Goal: Task Accomplishment & Management: Use online tool/utility

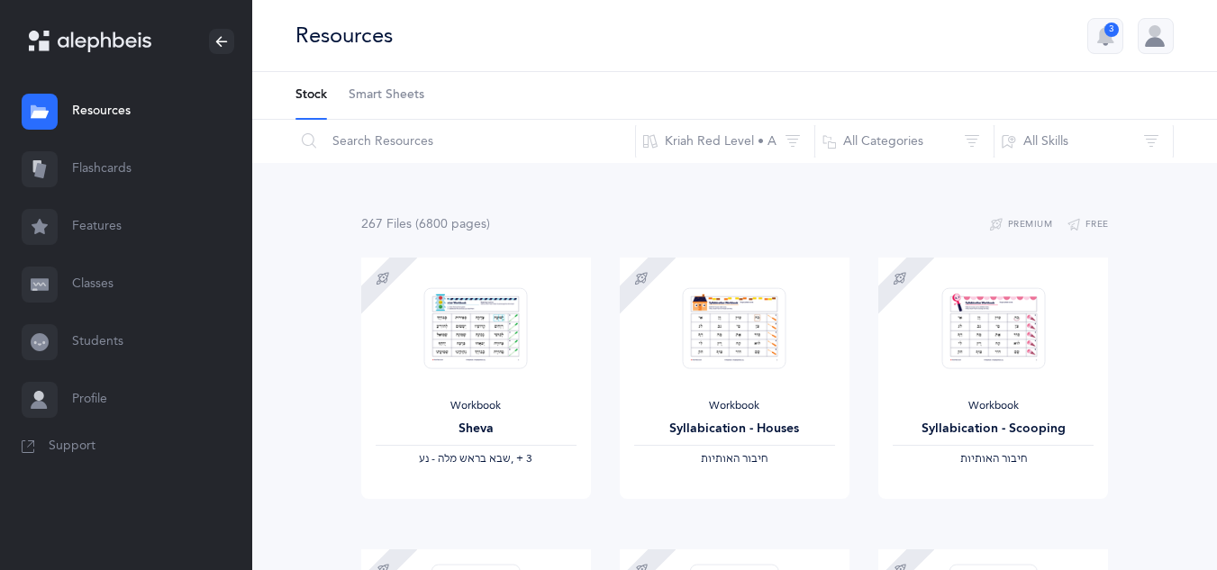
click at [135, 163] on link "Flashcards" at bounding box center [126, 169] width 252 height 58
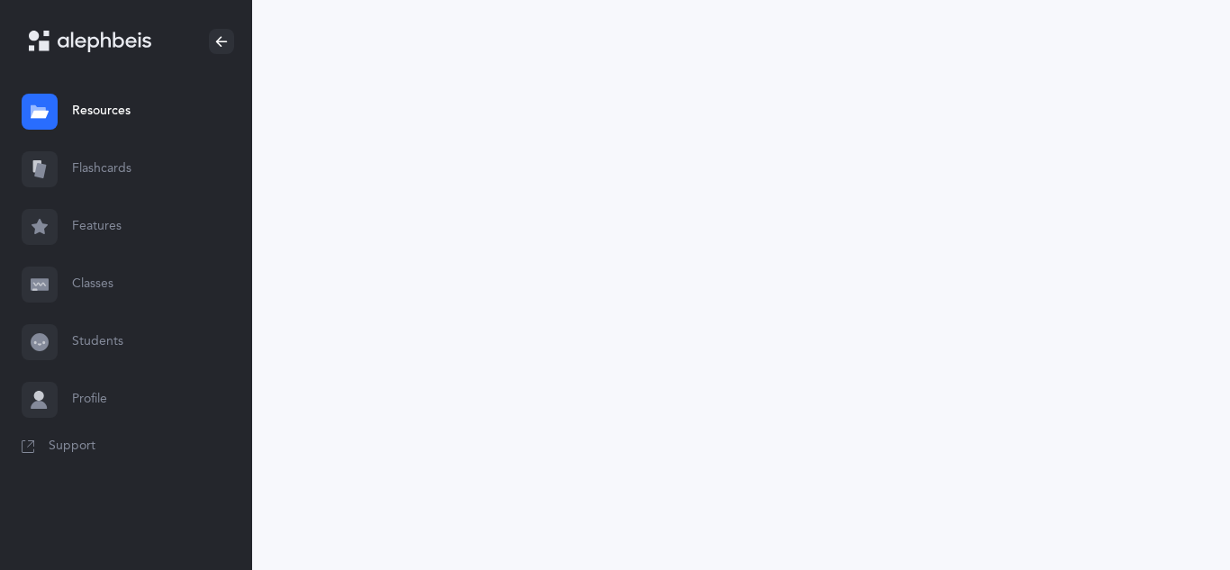
click at [135, 163] on link "Flashcards" at bounding box center [126, 169] width 252 height 58
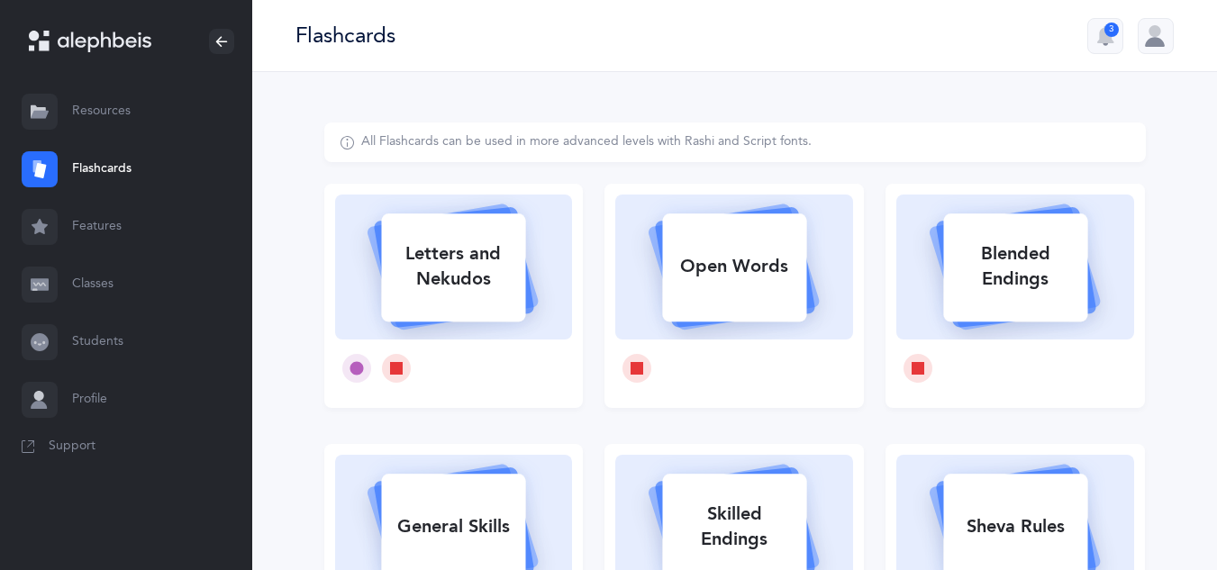
click at [438, 280] on div "Letters and Nekudos" at bounding box center [453, 267] width 144 height 72
select select
select select "single"
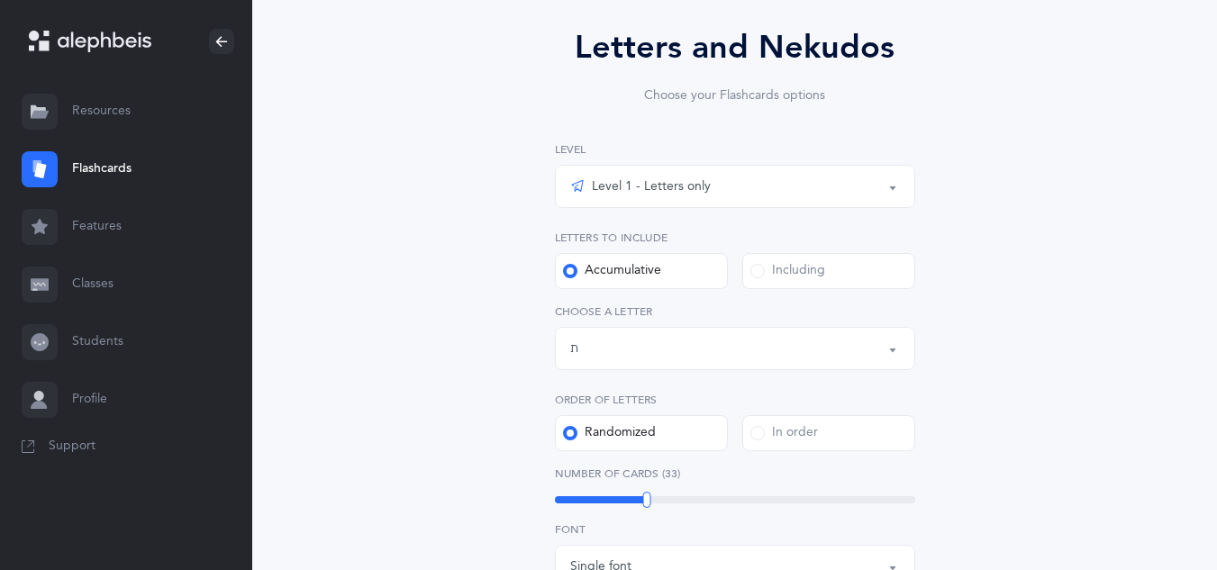
scroll to position [193, 0]
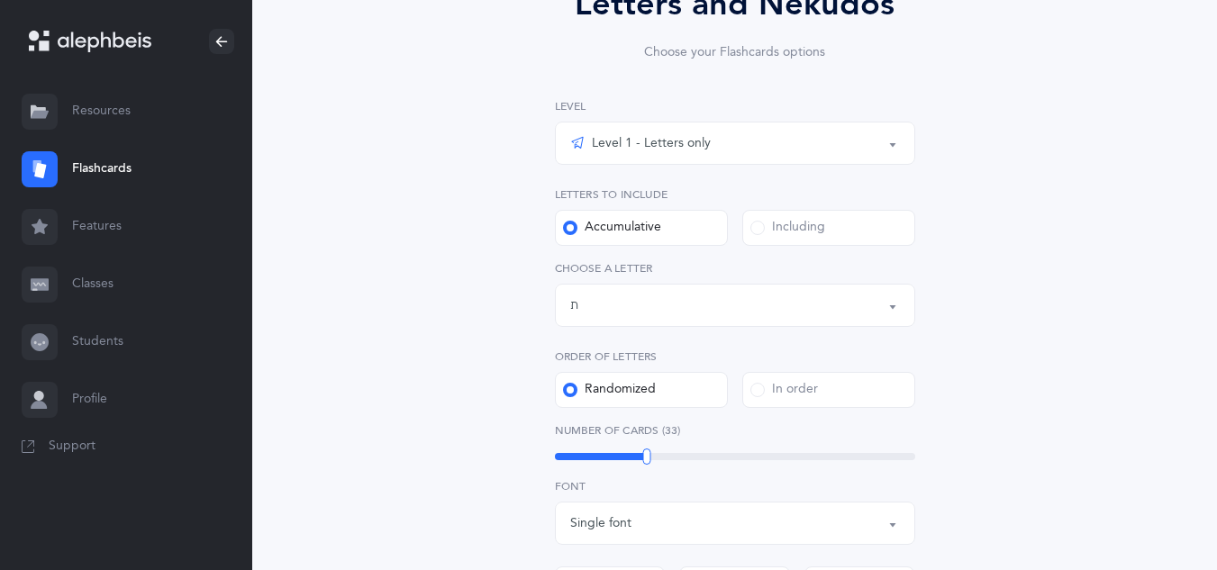
click at [583, 302] on div "Letters up until: ת" at bounding box center [735, 305] width 330 height 31
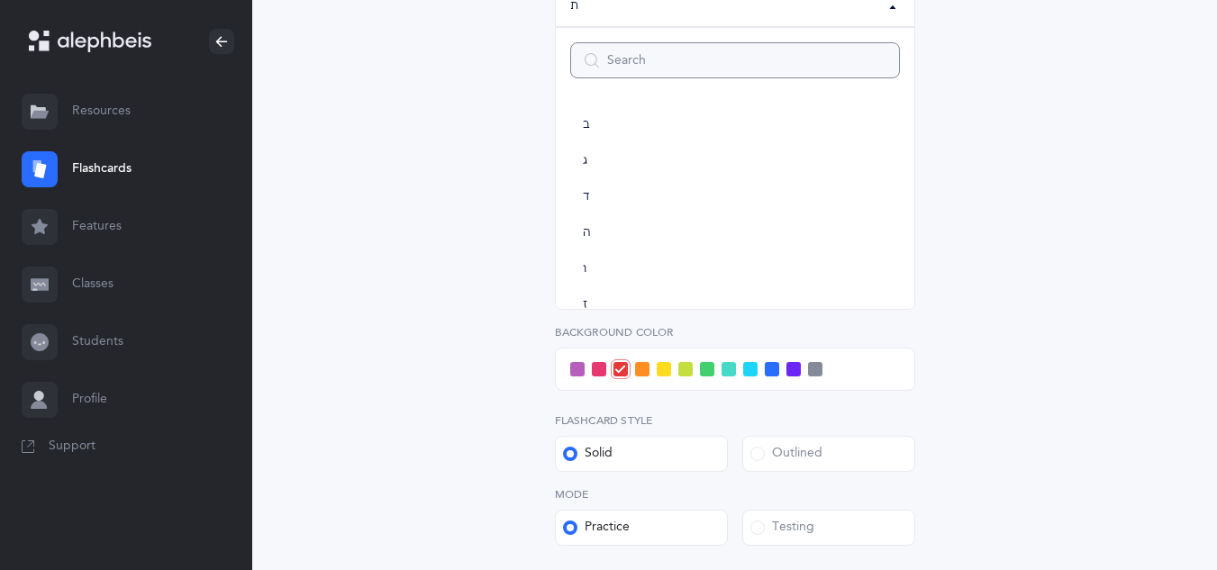
scroll to position [0, 0]
click at [592, 131] on link "א" at bounding box center [735, 125] width 330 height 36
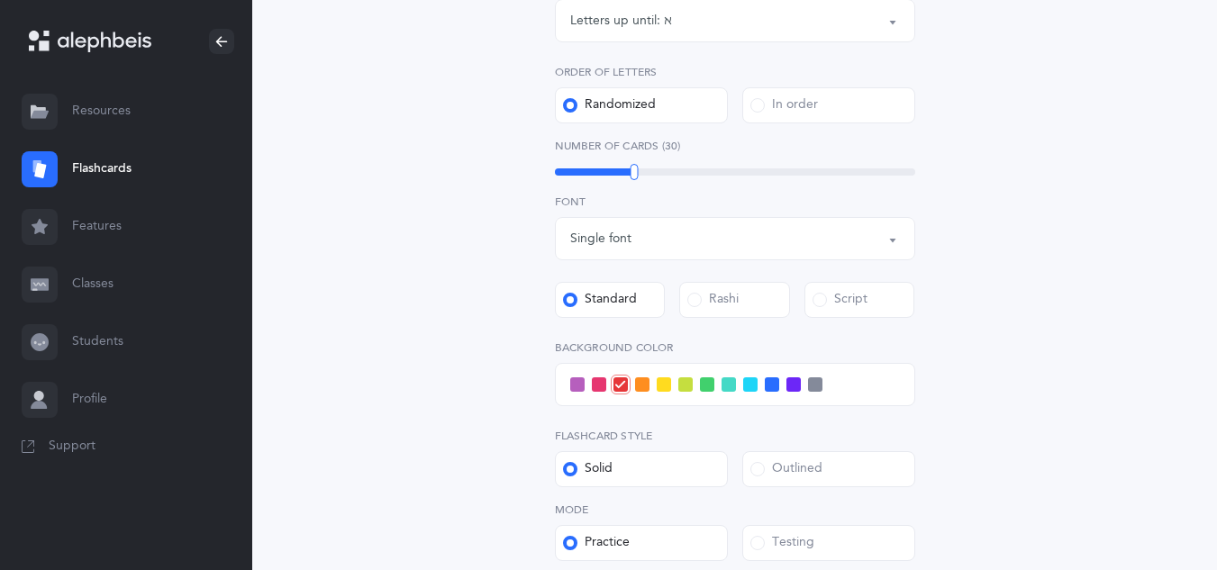
click at [893, 29] on button "Letters up until: א" at bounding box center [735, 20] width 360 height 43
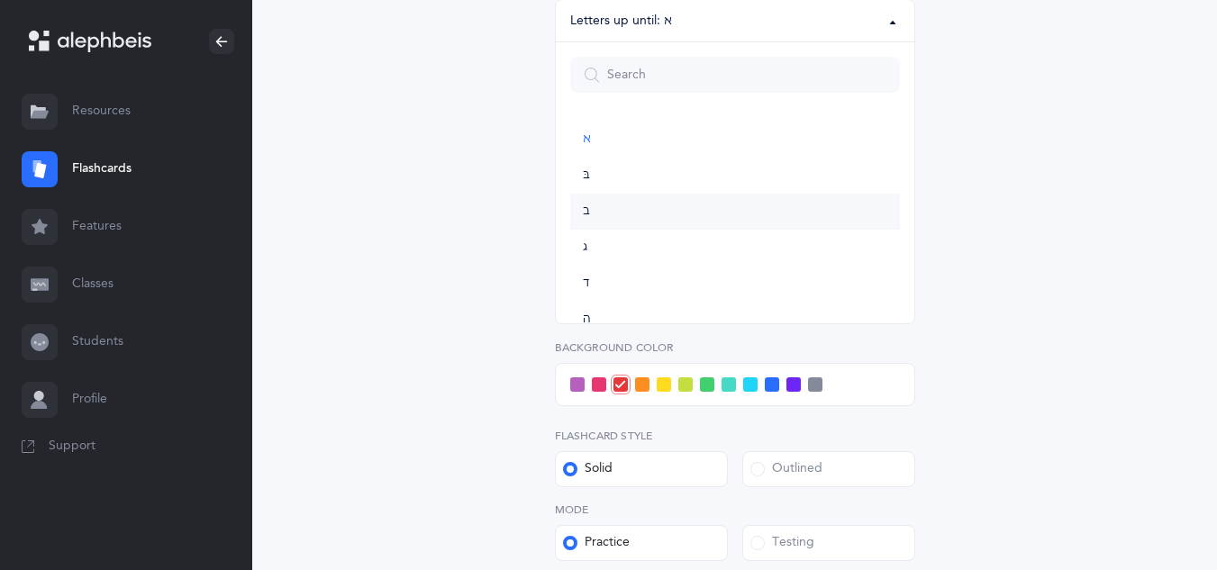
click at [650, 218] on link "ב" at bounding box center [735, 212] width 330 height 36
select select "2"
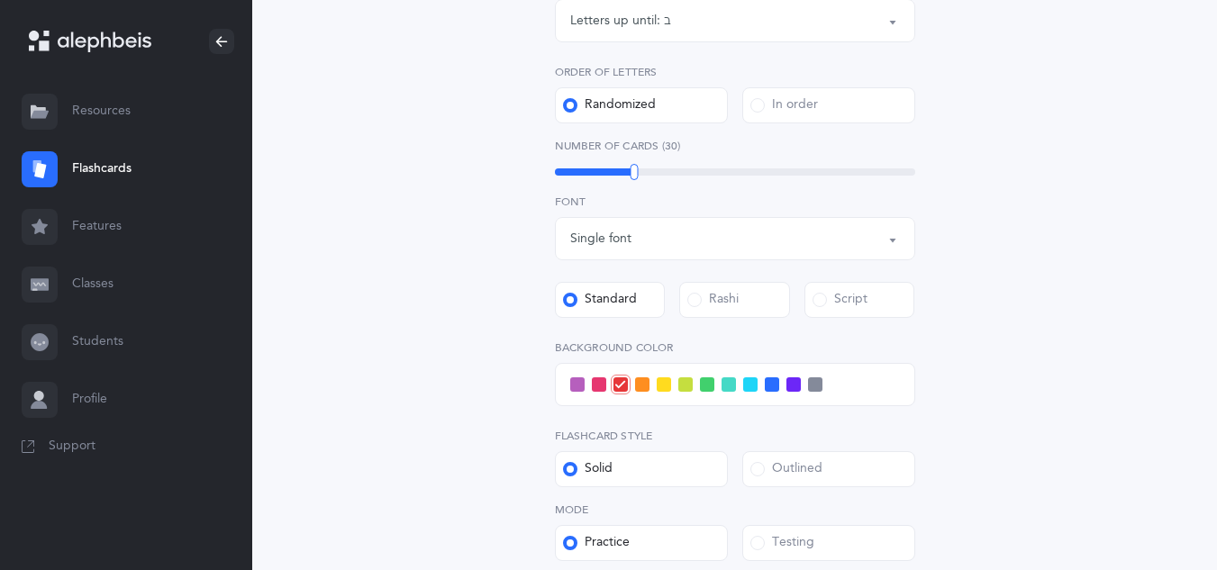
click at [855, 109] on label "In order" at bounding box center [828, 105] width 173 height 36
click at [0, 0] on input "In order" at bounding box center [0, 0] width 0 height 0
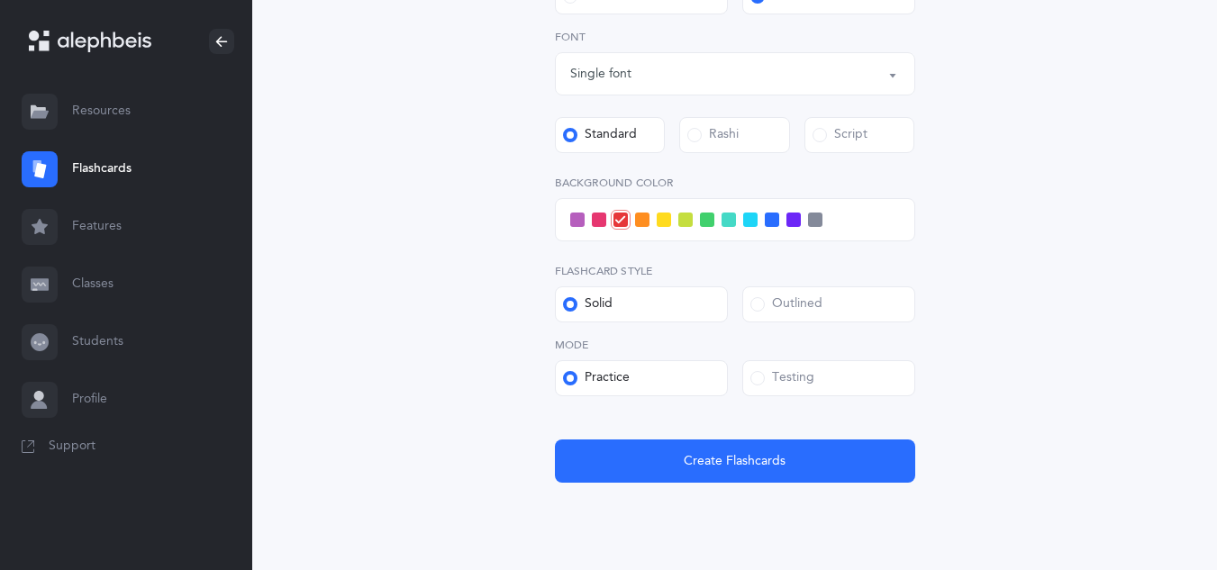
scroll to position [606, 0]
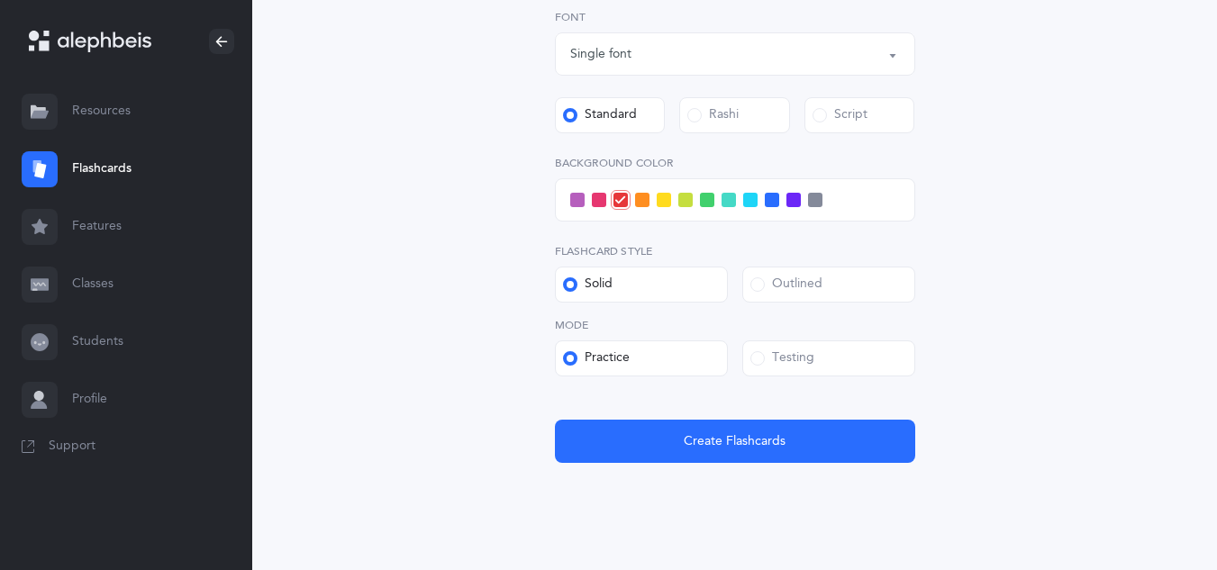
click at [707, 200] on span at bounding box center [707, 200] width 14 height 14
click at [0, 0] on input "checkbox" at bounding box center [0, 0] width 0 height 0
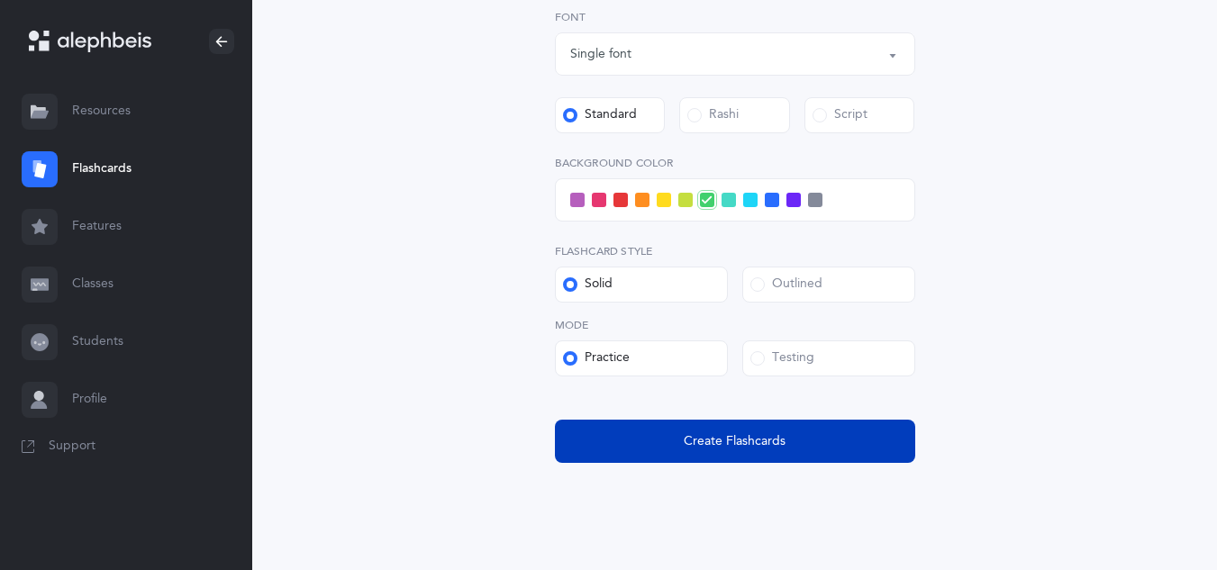
click at [704, 433] on span "Create Flashcards" at bounding box center [734, 441] width 102 height 19
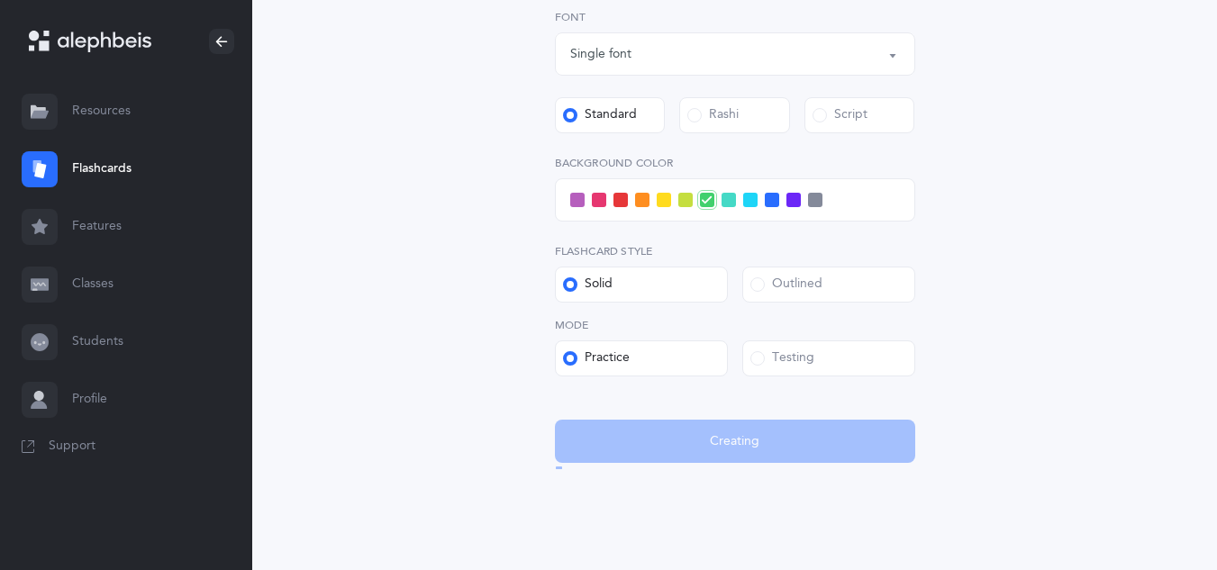
scroll to position [0, 0]
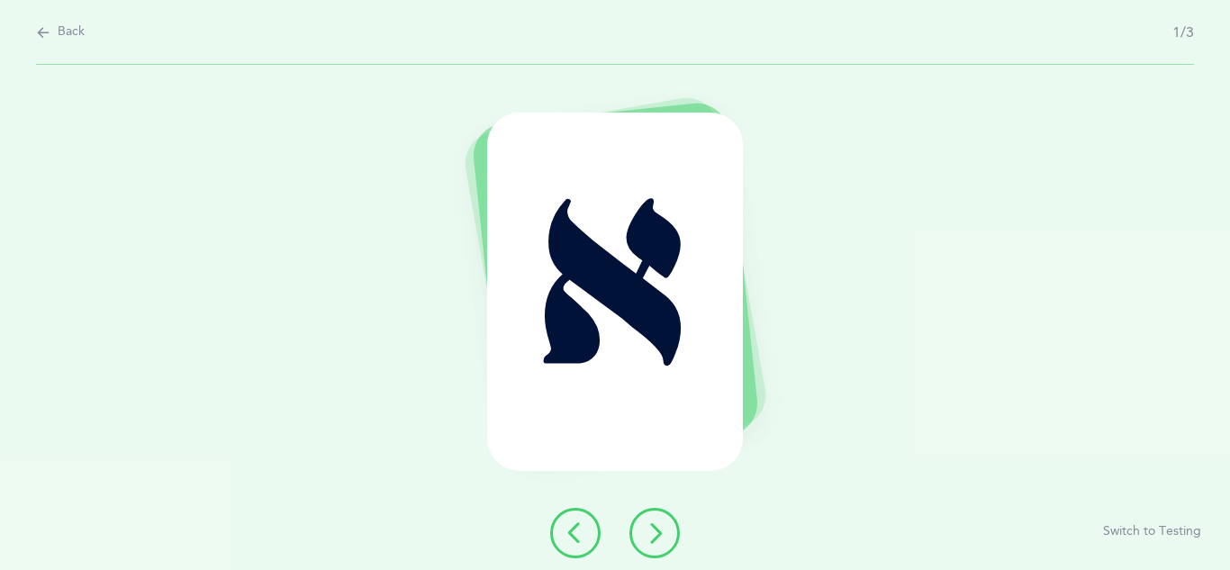
click at [662, 538] on icon at bounding box center [655, 533] width 22 height 22
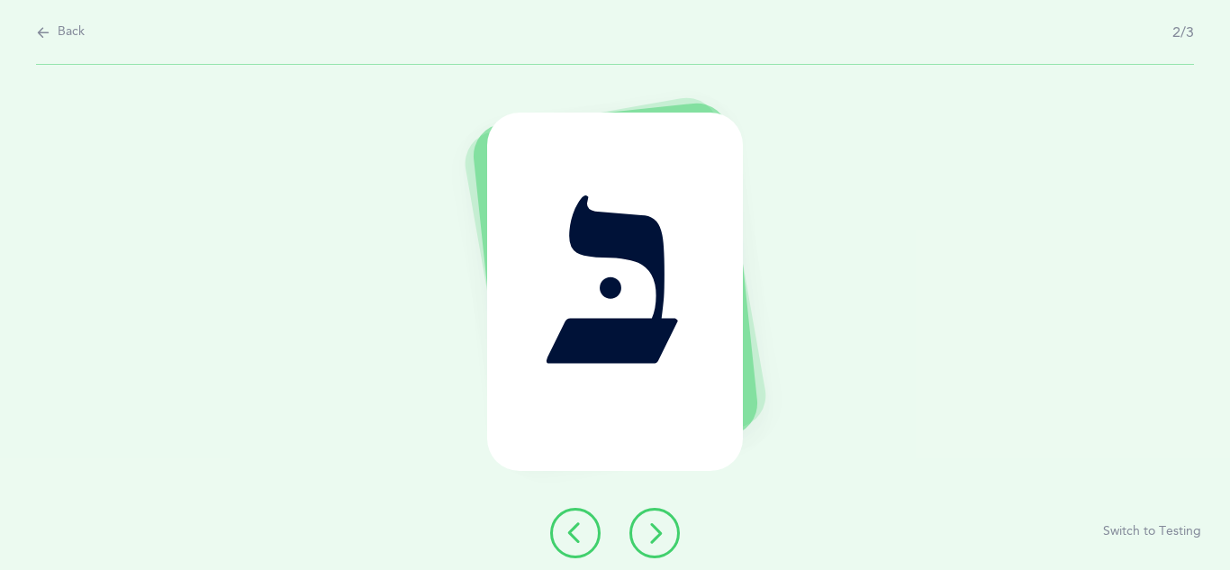
click at [651, 534] on icon at bounding box center [655, 533] width 22 height 22
click at [580, 524] on icon at bounding box center [576, 533] width 22 height 22
click at [647, 518] on button at bounding box center [654, 533] width 50 height 50
click at [592, 536] on button at bounding box center [575, 533] width 50 height 50
click at [649, 528] on icon at bounding box center [655, 533] width 22 height 22
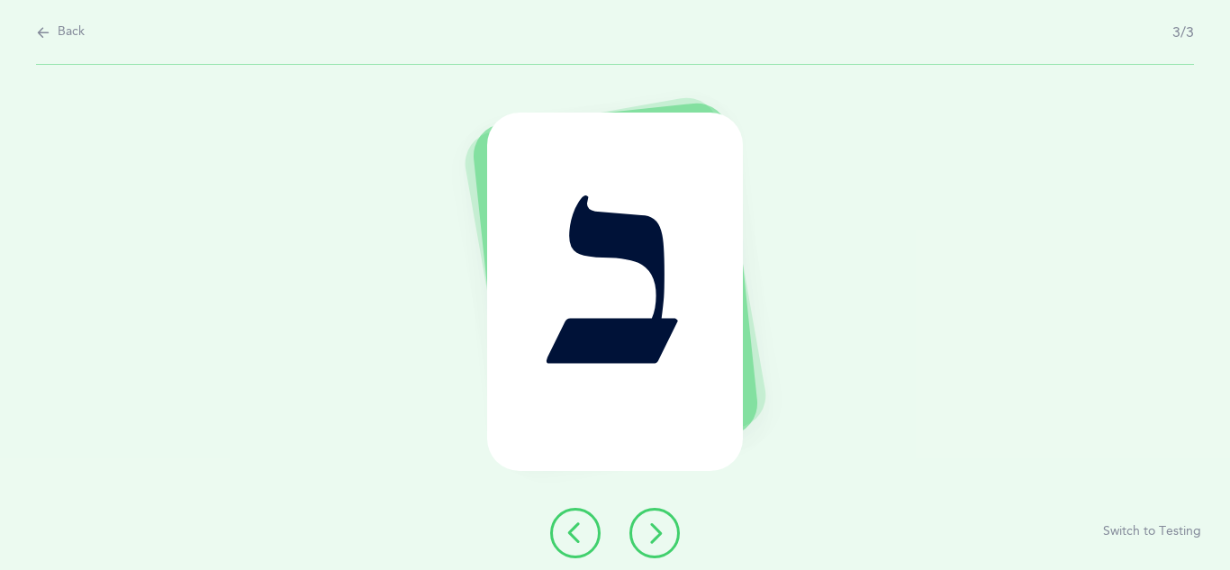
click at [646, 521] on button at bounding box center [654, 533] width 50 height 50
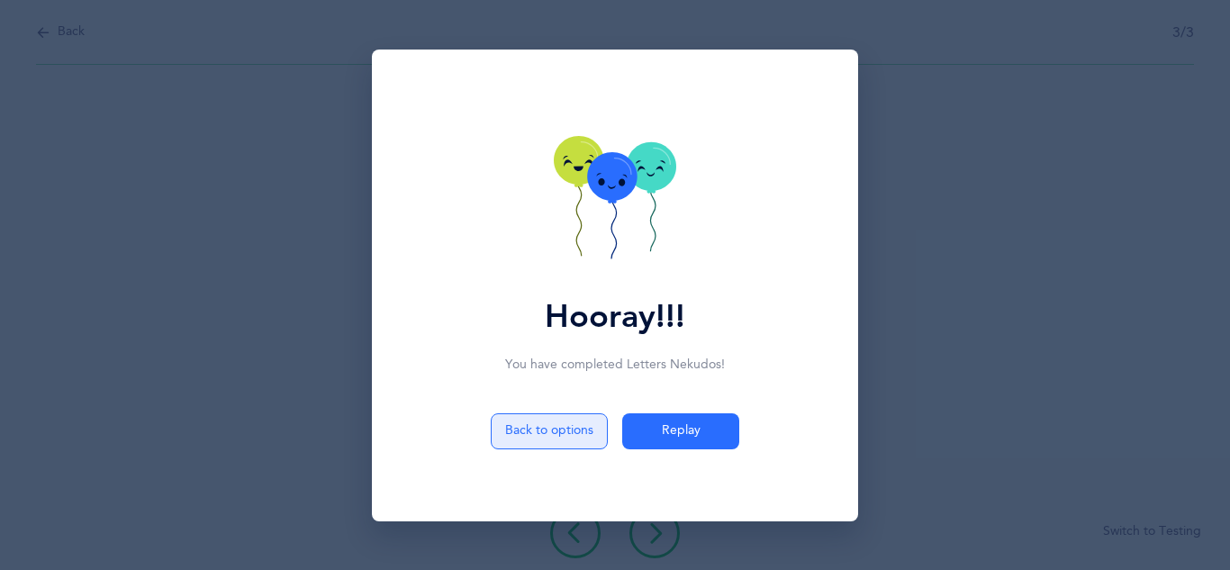
click at [542, 428] on button "Back to options" at bounding box center [549, 431] width 117 height 36
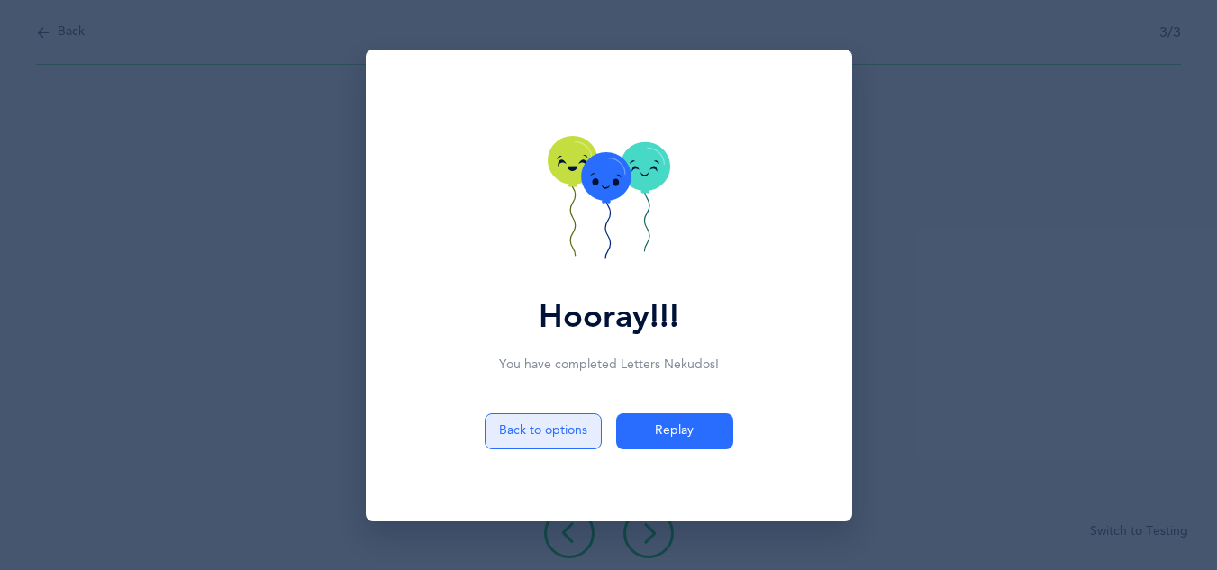
select select "2"
select select "single"
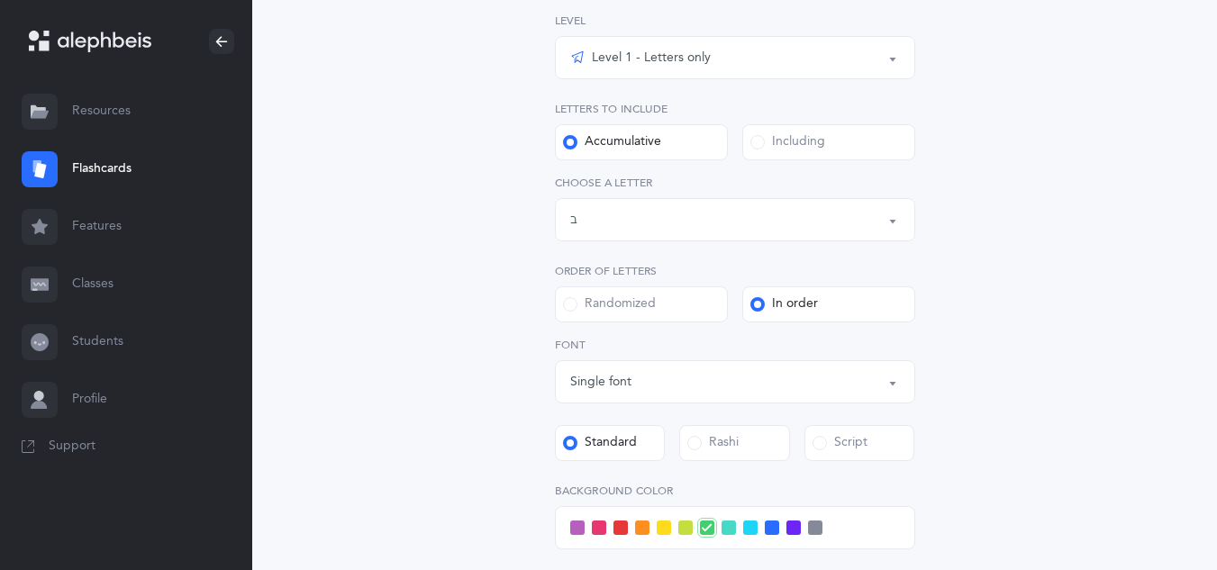
scroll to position [285, 0]
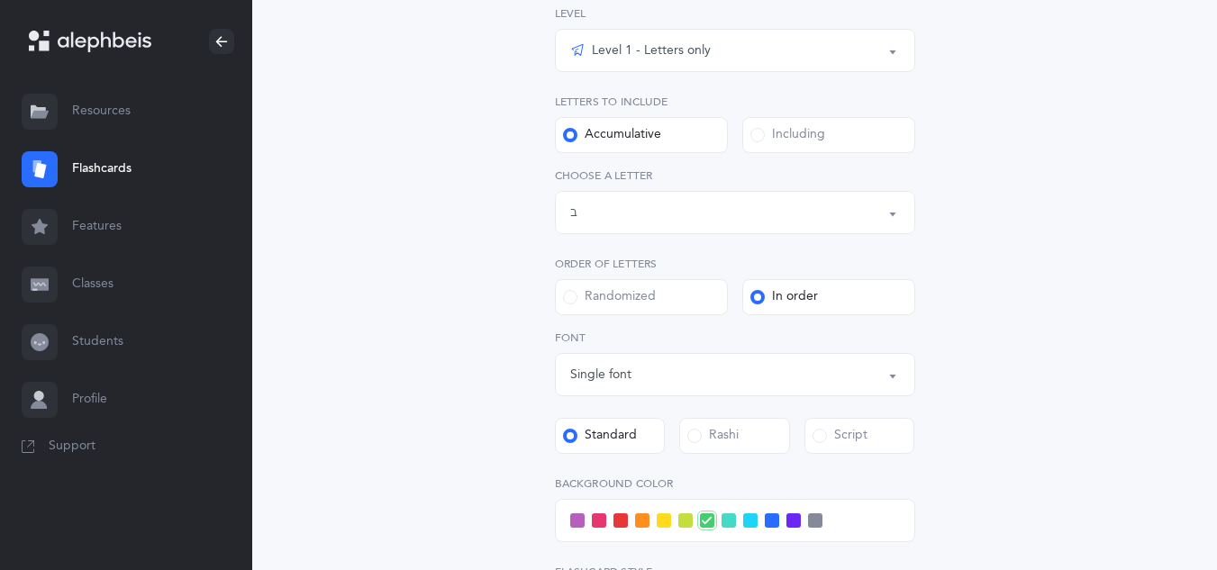
click at [674, 212] on div "Letters up until: ב" at bounding box center [735, 212] width 330 height 31
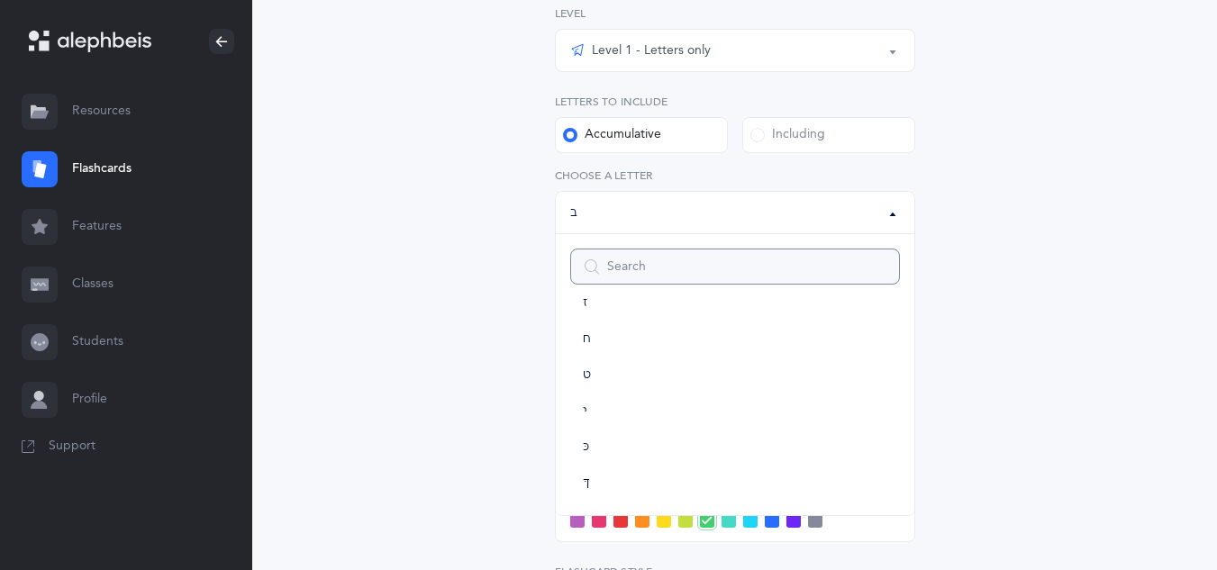
scroll to position [285, 0]
click at [599, 409] on link "י" at bounding box center [735, 407] width 330 height 36
select select "10"
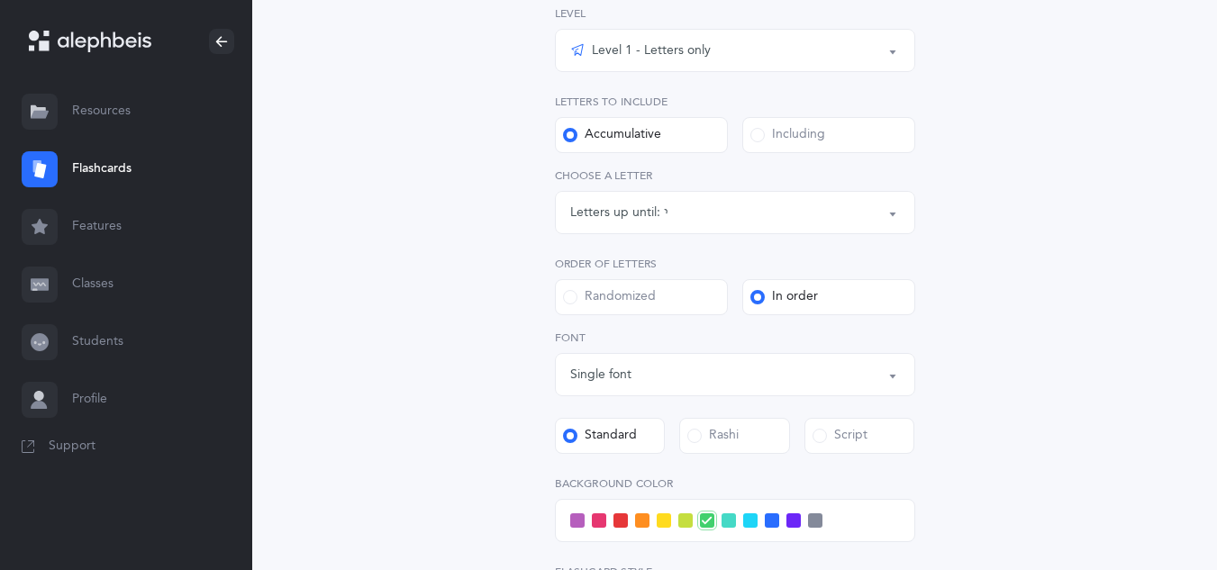
click at [502, 433] on div "Letters and Nekudos Choose your Flashcards options Level 1 - Letters only Level…" at bounding box center [734, 346] width 821 height 1018
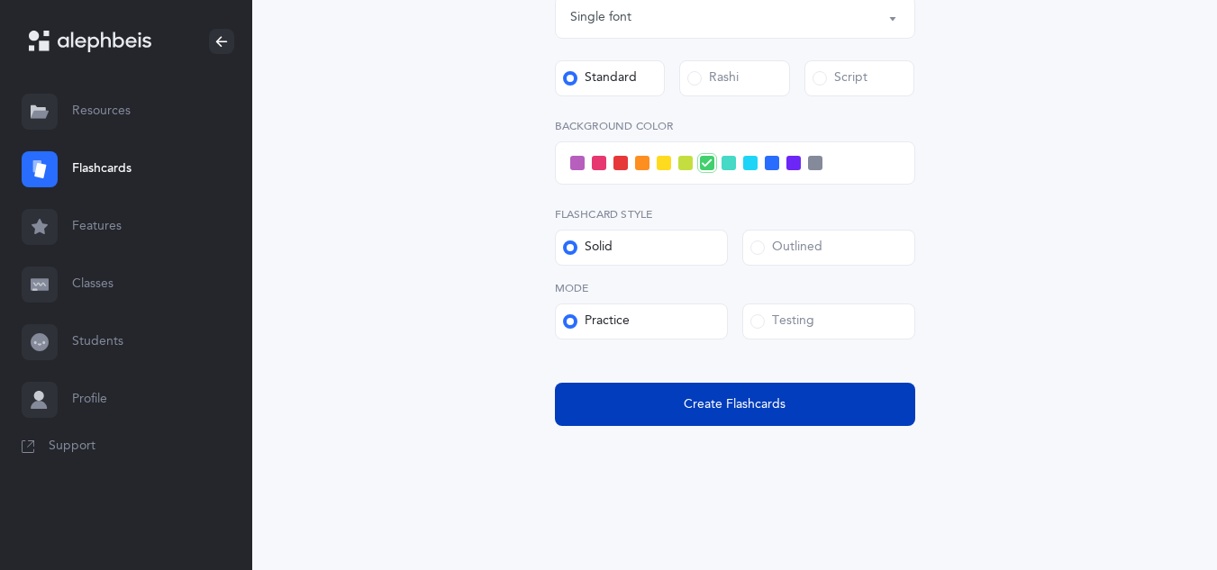
click at [882, 399] on button "Create Flashcards" at bounding box center [735, 404] width 360 height 43
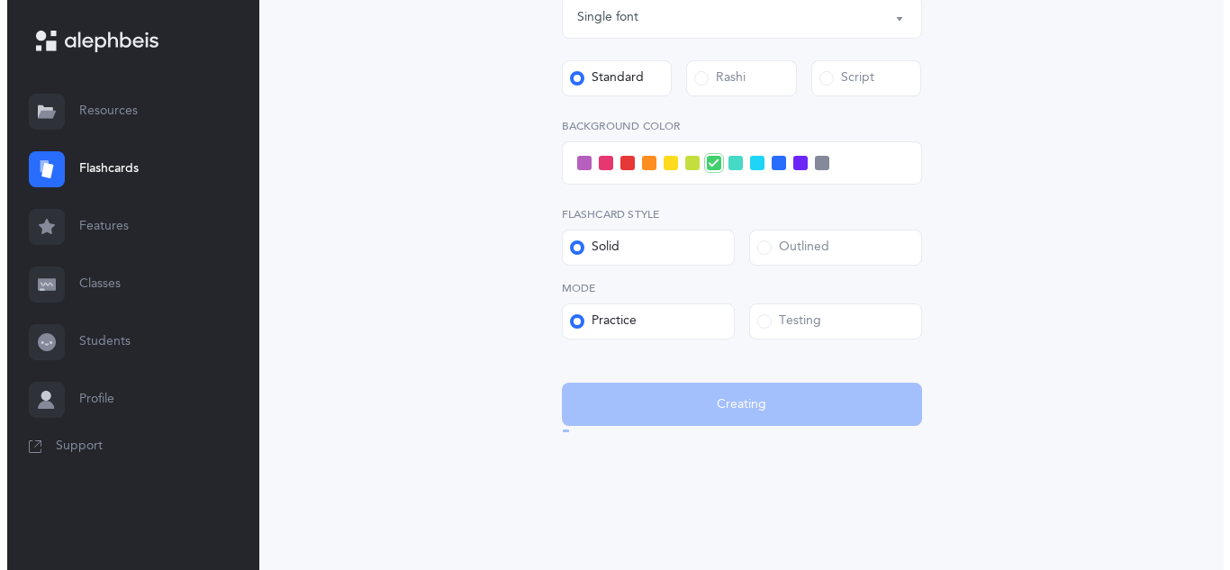
scroll to position [0, 0]
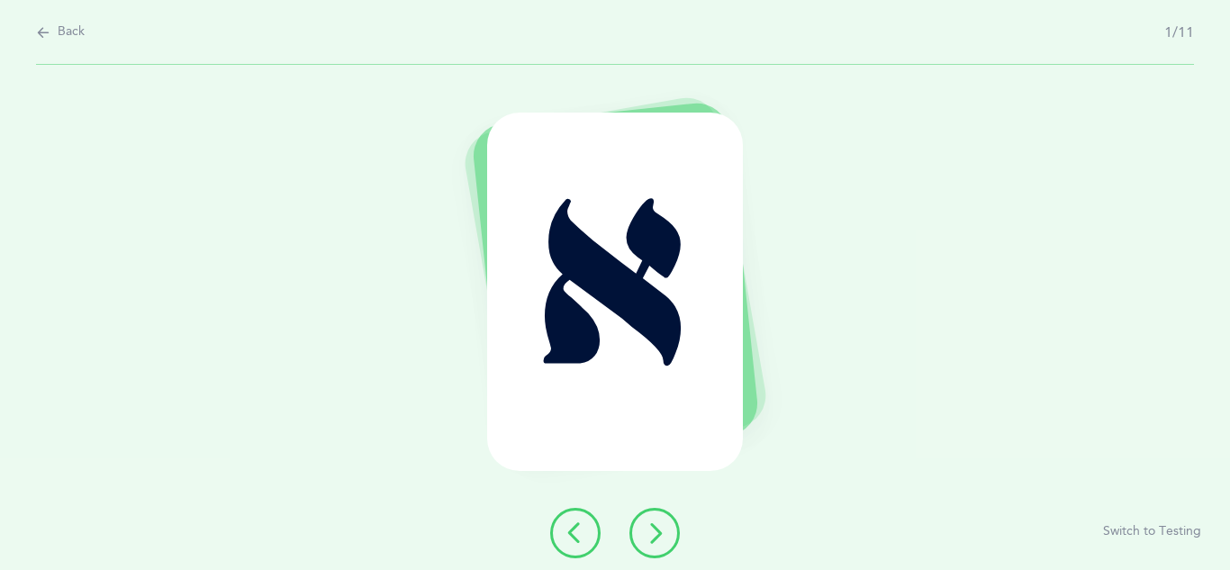
click at [652, 537] on icon at bounding box center [655, 533] width 22 height 22
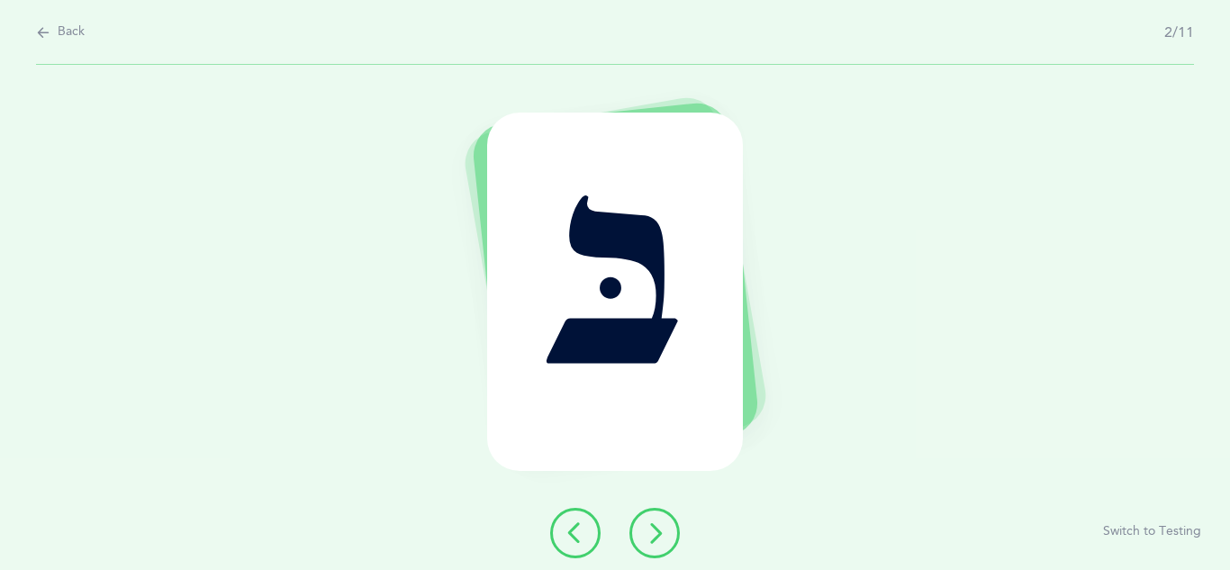
click at [649, 525] on icon at bounding box center [655, 533] width 22 height 22
click at [647, 547] on button at bounding box center [654, 533] width 50 height 50
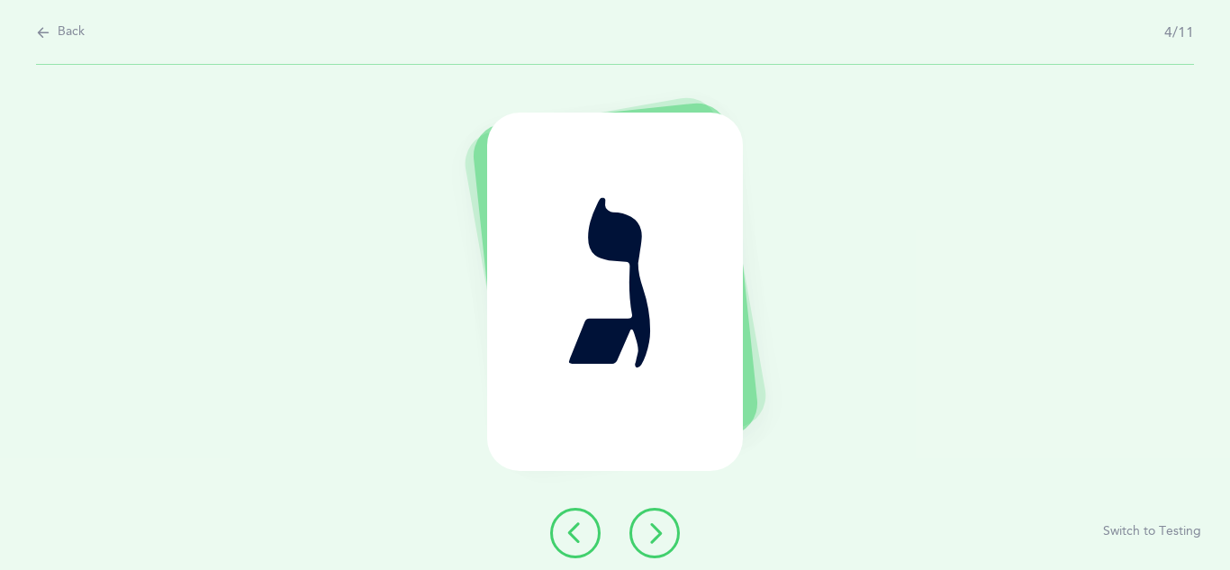
click at [641, 525] on button at bounding box center [654, 533] width 50 height 50
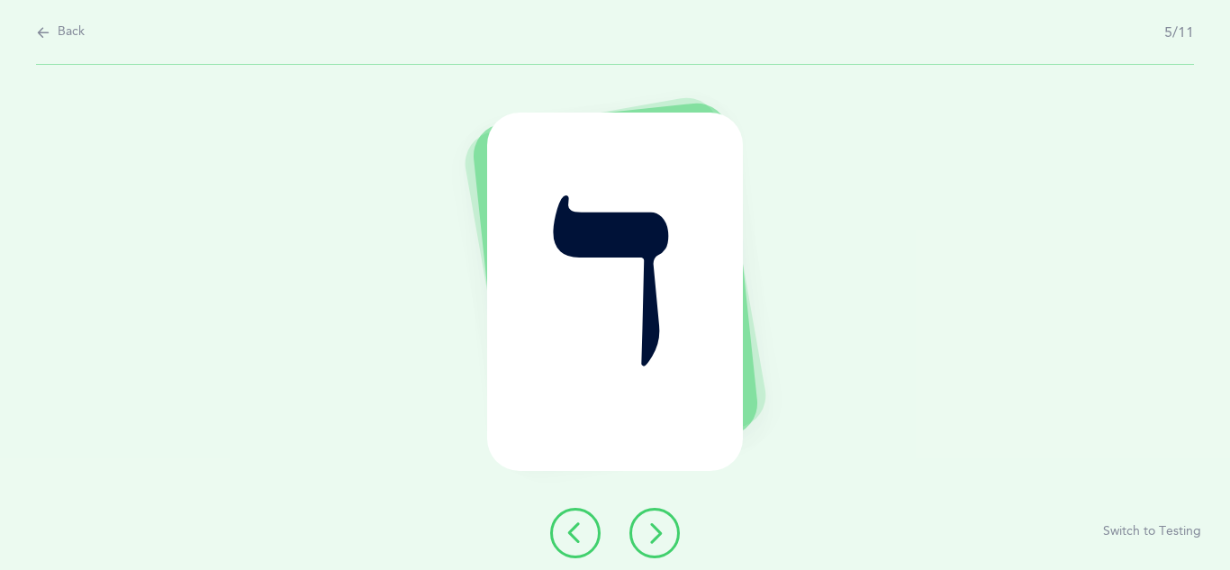
click at [647, 536] on icon at bounding box center [655, 533] width 22 height 22
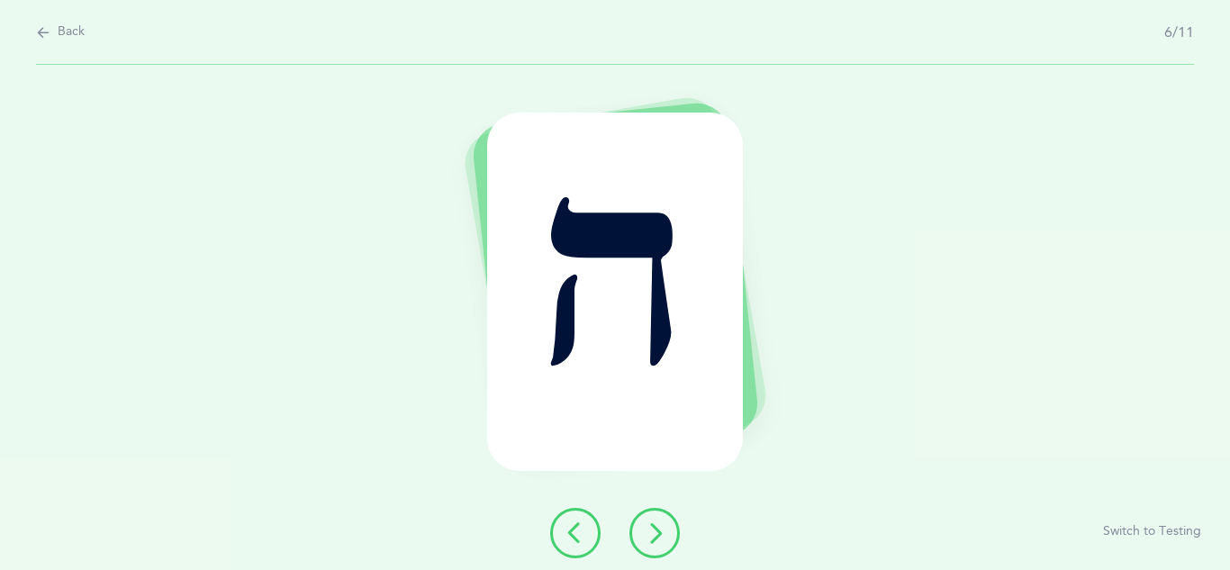
click at [656, 516] on button at bounding box center [654, 533] width 50 height 50
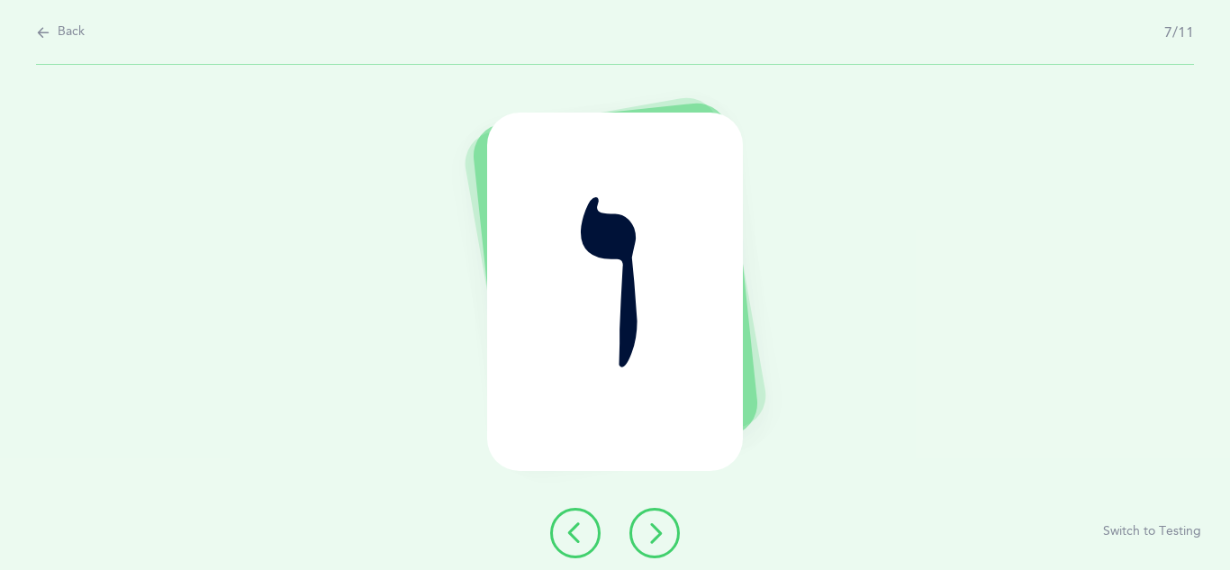
click at [640, 535] on button at bounding box center [654, 533] width 50 height 50
click at [650, 529] on icon at bounding box center [655, 533] width 22 height 22
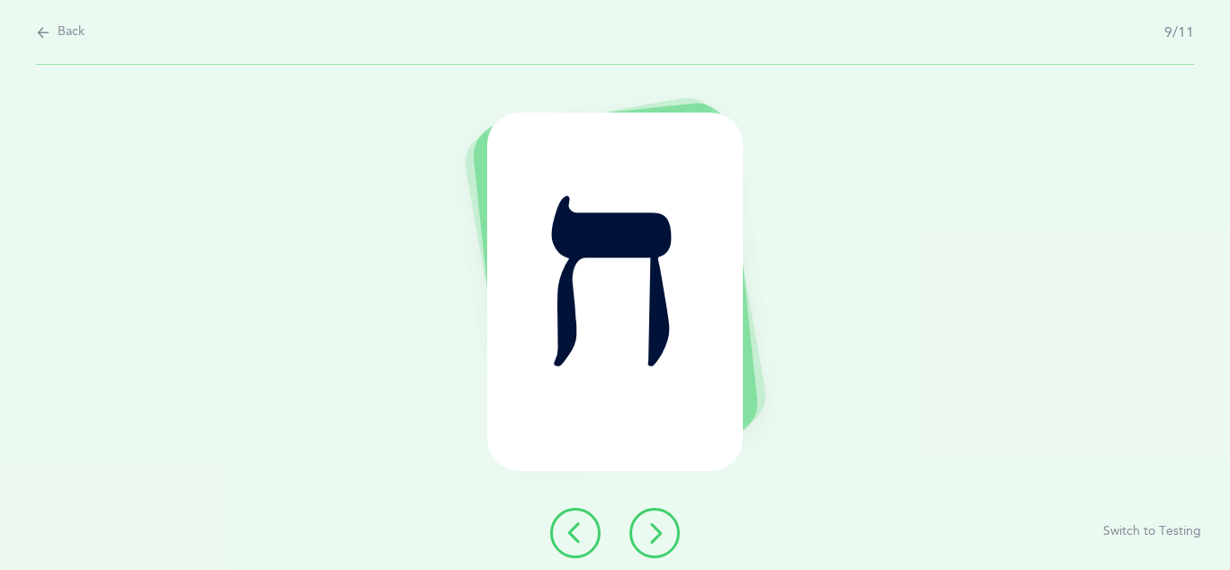
click at [670, 519] on button at bounding box center [654, 533] width 50 height 50
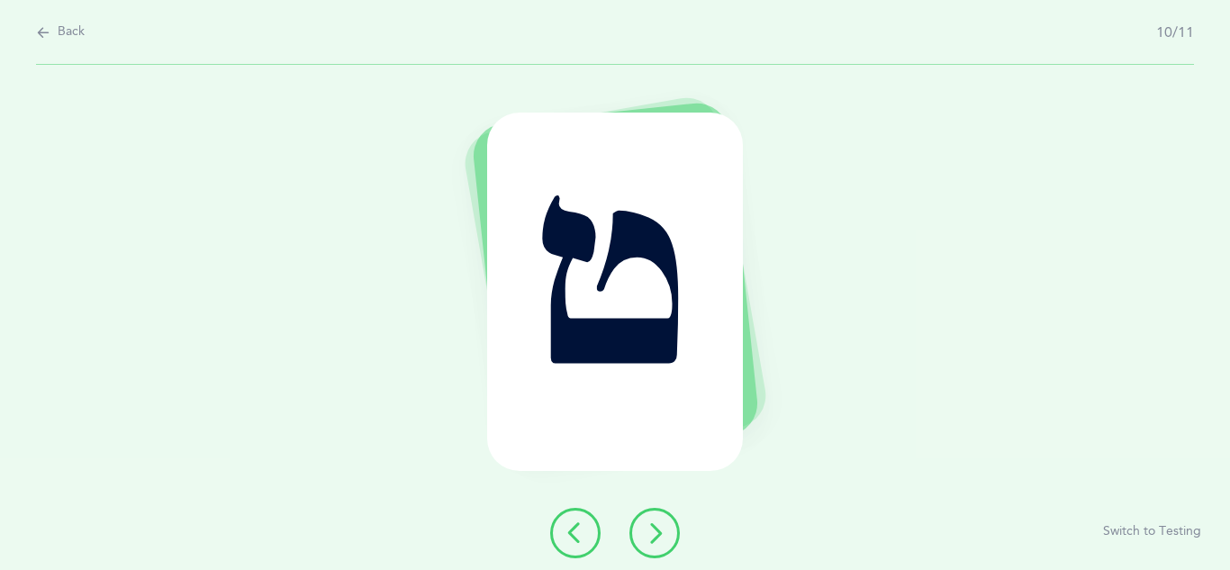
click at [663, 544] on button at bounding box center [654, 533] width 50 height 50
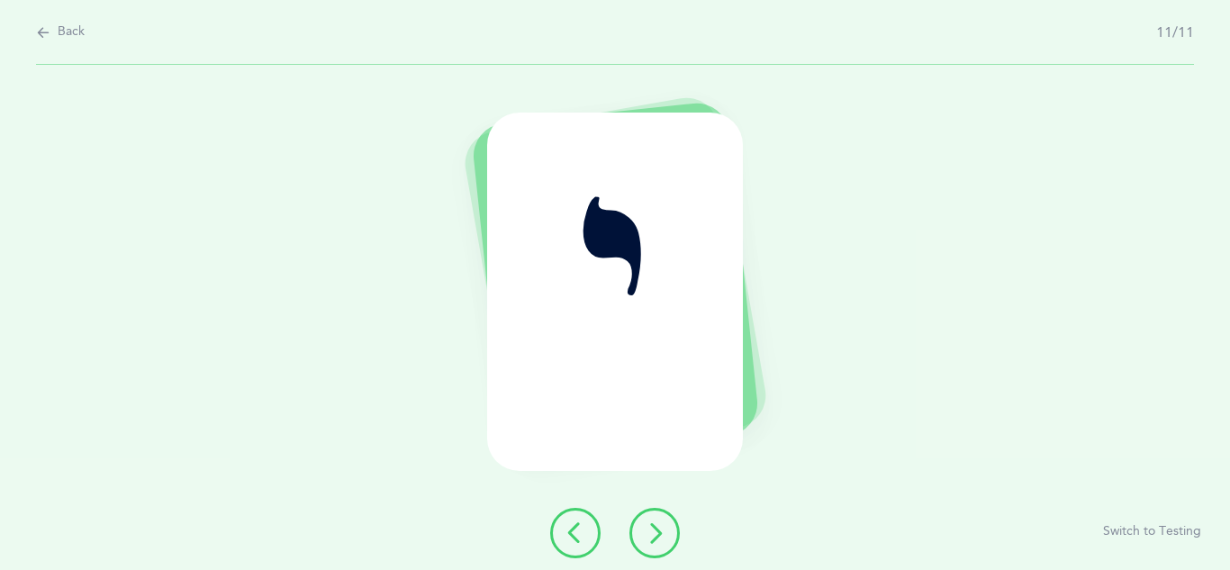
click at [114, 395] on div "י Switch to Testing" at bounding box center [615, 317] width 1230 height 505
click at [92, 430] on div "י Switch to Testing" at bounding box center [615, 317] width 1230 height 505
